Goal: Check status: Check status

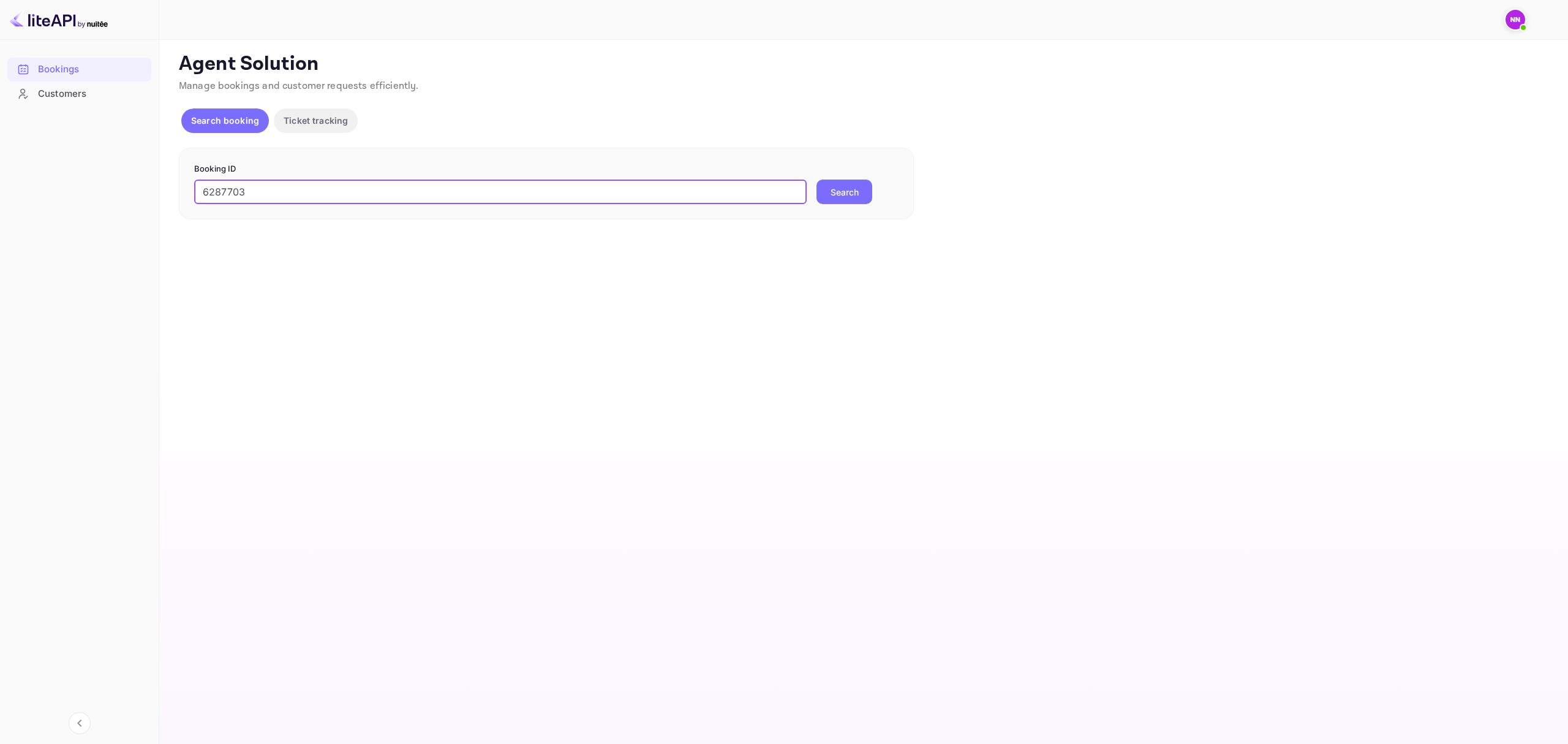
type input "6287703"
click at [838, 191] on button "Search" at bounding box center [844, 191] width 55 height 24
click at [1513, 21] on img at bounding box center [1515, 19] width 19 height 19
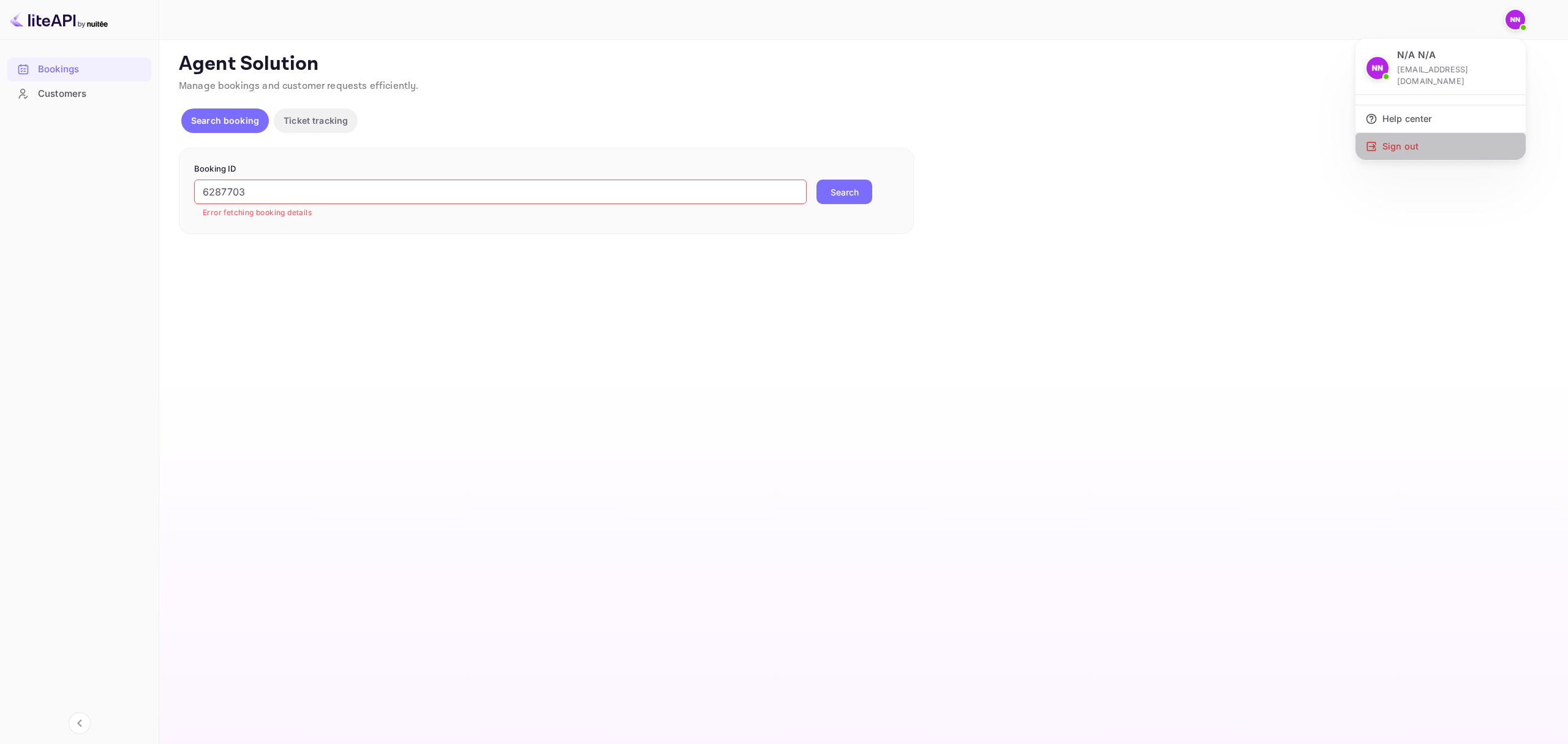
click at [1414, 133] on div "Sign out" at bounding box center [1440, 146] width 170 height 27
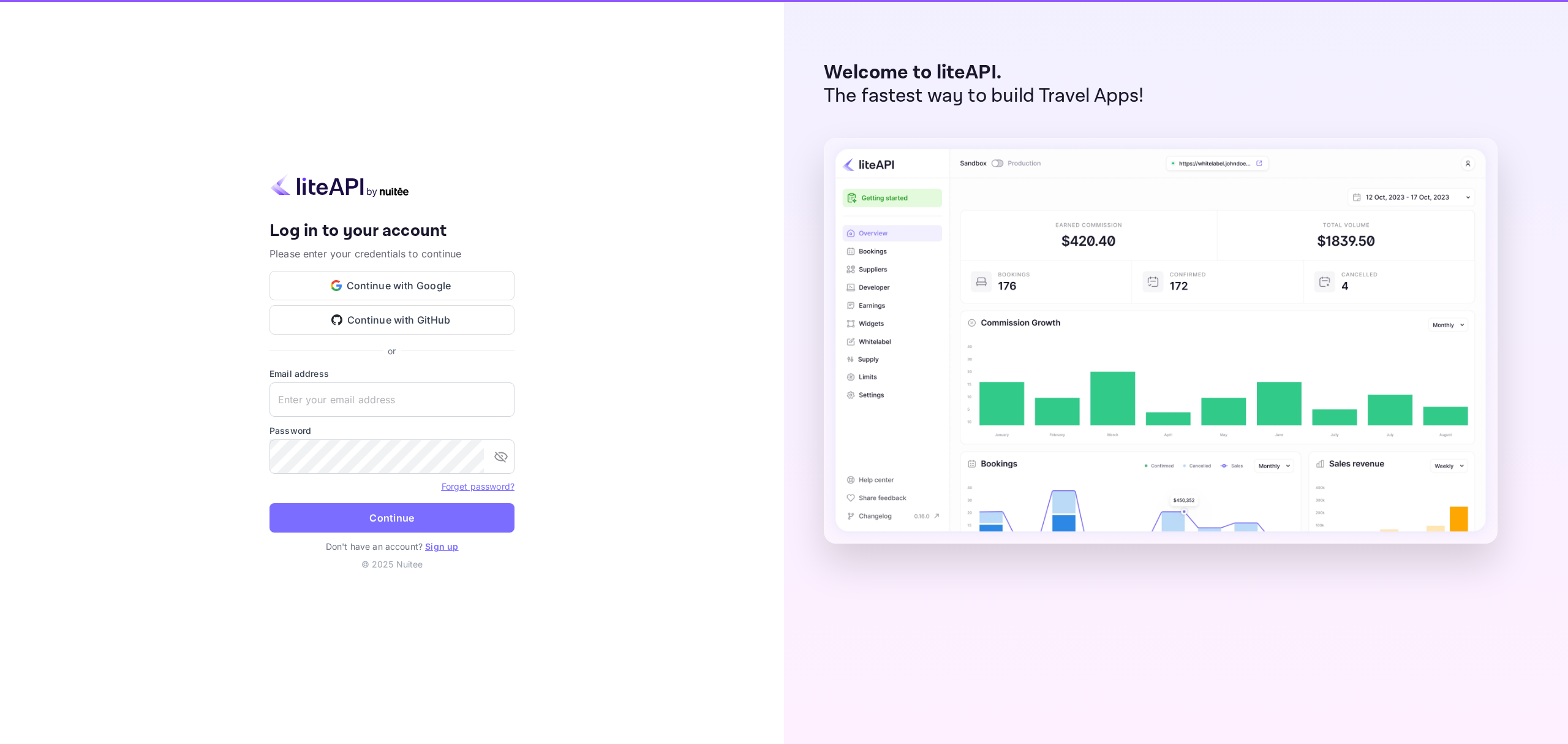
type input "[EMAIL_ADDRESS][DOMAIN_NAME]"
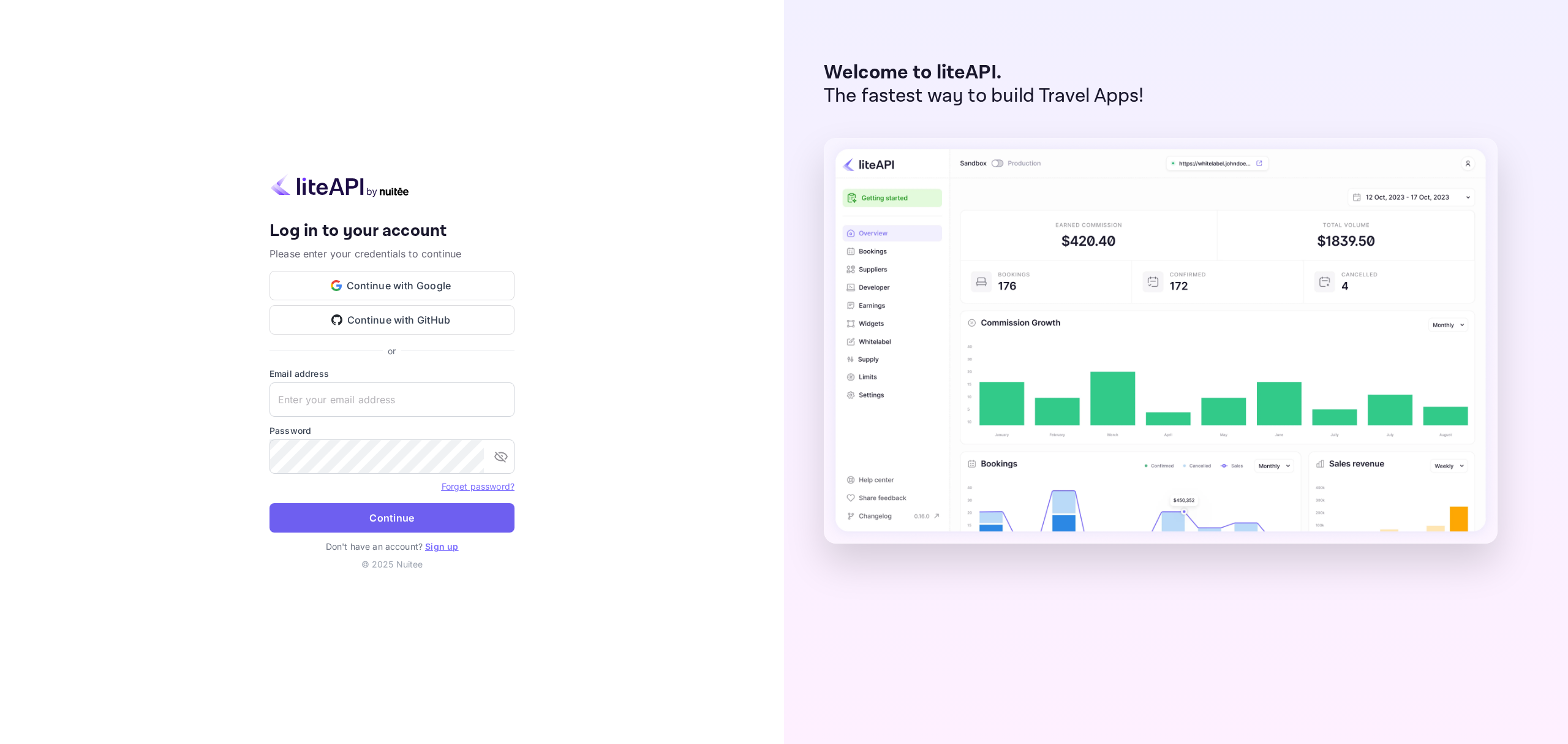
type input "zen.abddin@tbo.com"
